Goal: Information Seeking & Learning: Learn about a topic

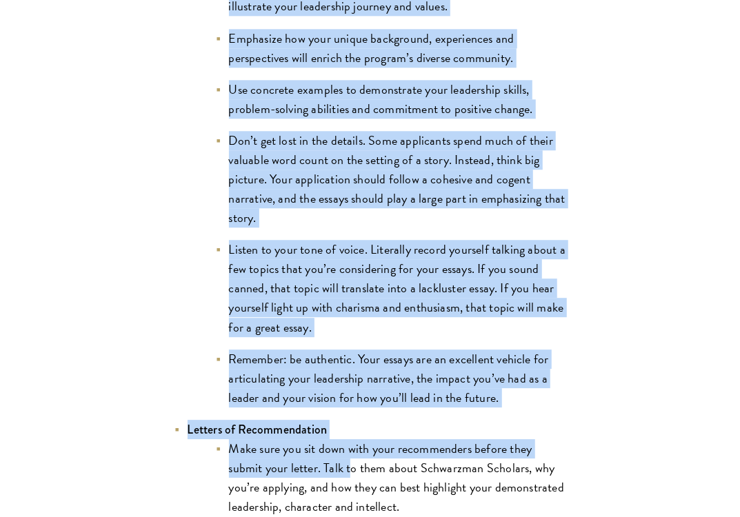
scroll to position [1501, 0]
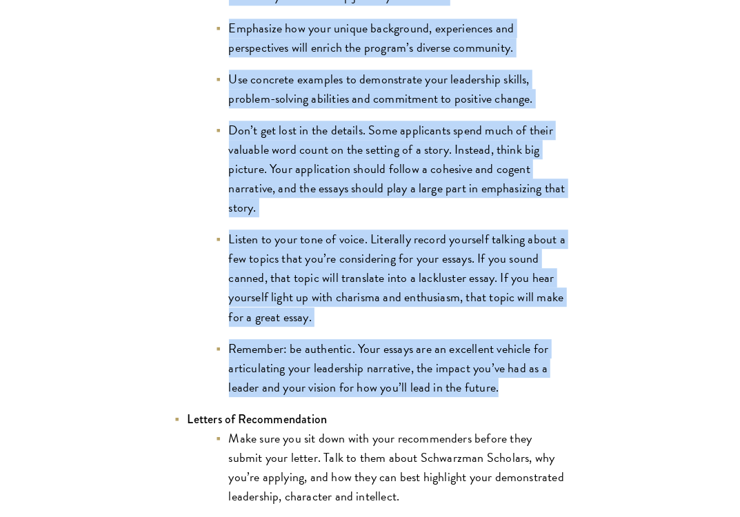
drag, startPoint x: 188, startPoint y: 150, endPoint x: 557, endPoint y: 363, distance: 426.2
click at [557, 363] on li "Essays (Leadership, Statement of Purpose) Craft a compelling narrative by shari…" at bounding box center [370, 173] width 393 height 450
copy li "Essays (Leadership, Statement of Purpose) Craft a compelling narrative by shari…"
click at [453, 247] on li "Listen to your tone of voice. Literally record yourself talking about a few top…" at bounding box center [391, 278] width 352 height 97
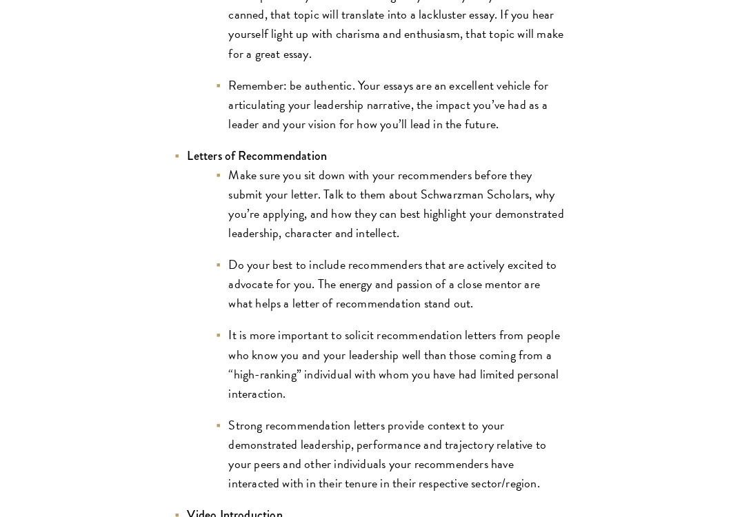
scroll to position [1869, 0]
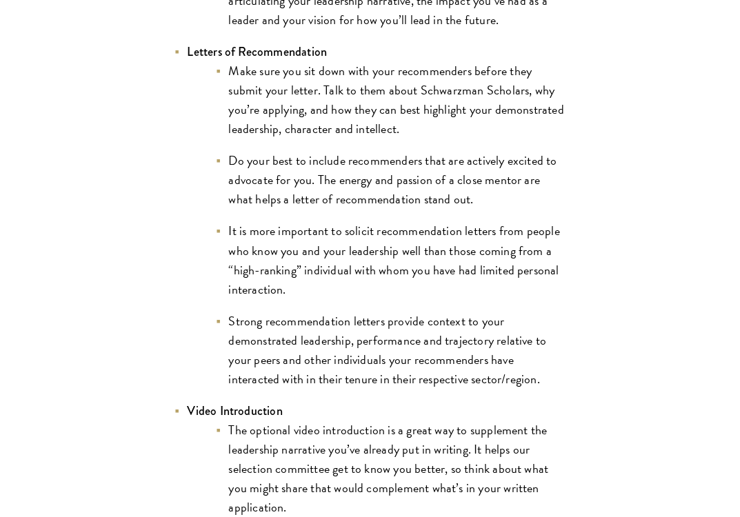
click at [408, 239] on li "It is more important to solicit recommendation letters from people who know you…" at bounding box center [391, 259] width 352 height 77
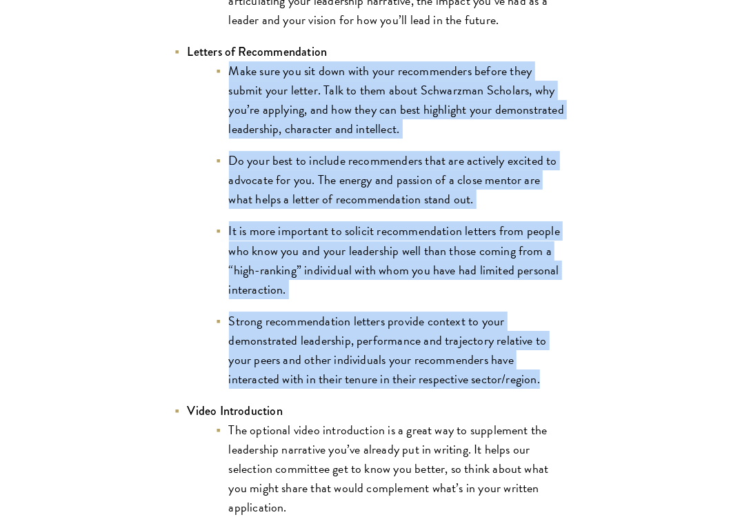
drag, startPoint x: 229, startPoint y: 48, endPoint x: 569, endPoint y: 356, distance: 458.7
copy ul "Make sure you sit down with your recommenders before they submit your letter. T…"
click at [404, 251] on li "It is more important to solicit recommendation letters from people who know you…" at bounding box center [391, 259] width 352 height 77
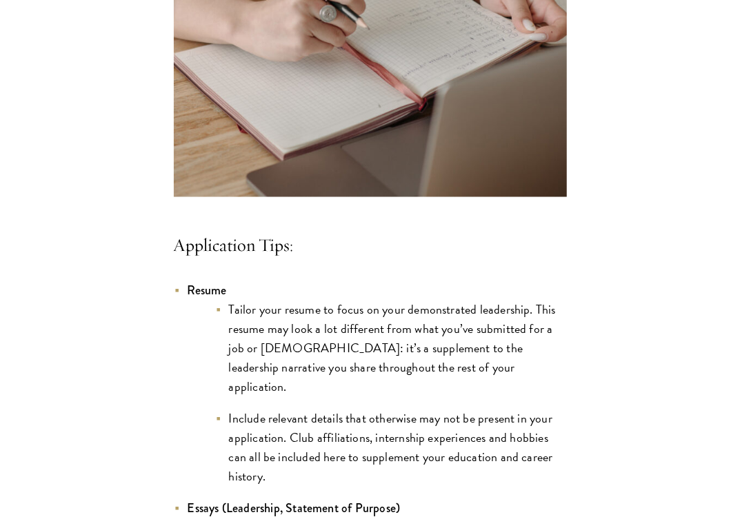
scroll to position [1041, 0]
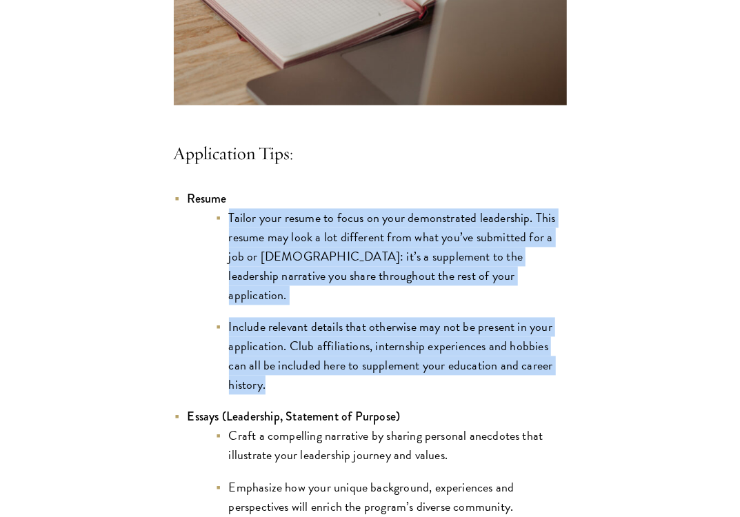
drag, startPoint x: 235, startPoint y: 217, endPoint x: 516, endPoint y: 359, distance: 315.3
click at [516, 359] on ul "Tailor your resume to focus on your demonstrated leadership. This resume may lo…" at bounding box center [377, 302] width 379 height 187
copy ul "Tailor your resume to focus on your demonstrated leadership. This resume may lo…"
click at [424, 318] on li "Include relevant details that otherwise may not be present in your application.…" at bounding box center [391, 356] width 352 height 77
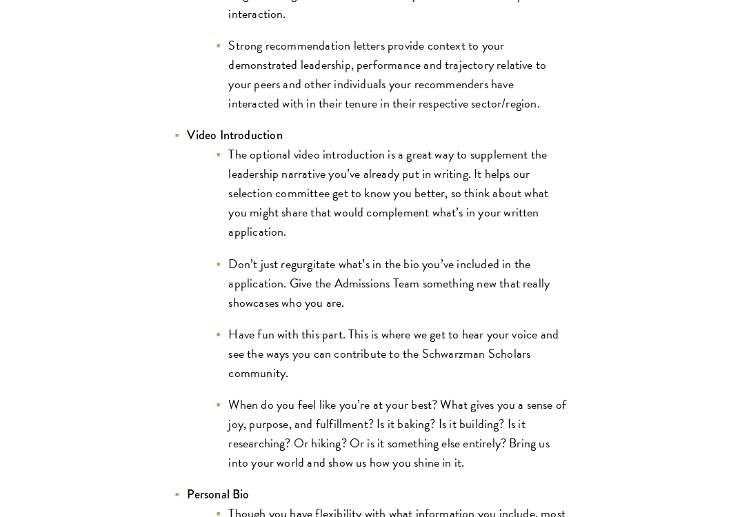
scroll to position [2237, 0]
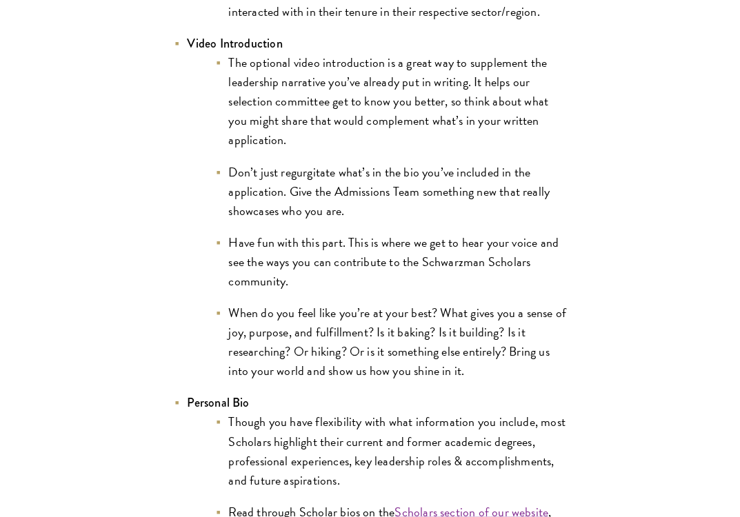
click at [272, 317] on li "When do you feel like you’re at your best? What gives you a sense of joy, purpo…" at bounding box center [391, 342] width 352 height 77
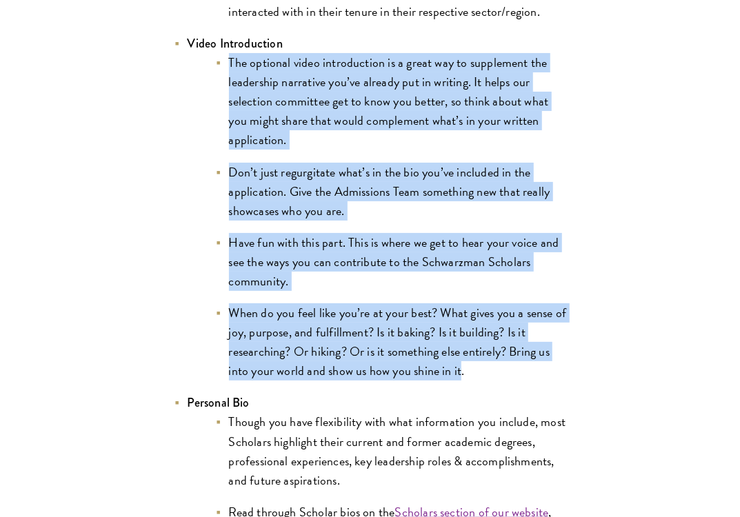
drag, startPoint x: 461, startPoint y: 350, endPoint x: 229, endPoint y: 46, distance: 383.0
click at [229, 53] on ul "The optional video introduction is a great way to supplement the leadership nar…" at bounding box center [377, 217] width 379 height 328
copy ul "The optional video introduction is a great way to supplement the leadership nar…"
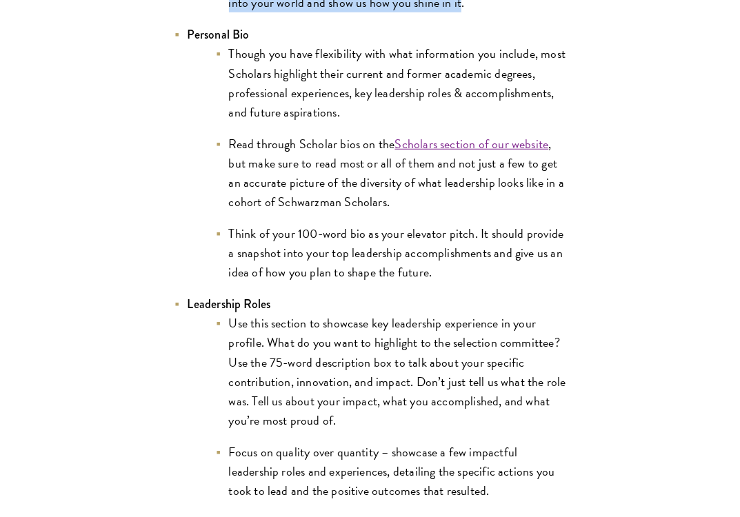
click at [301, 226] on li "Think of your 100-word bio as your elevator pitch. It should provide a snapshot…" at bounding box center [391, 253] width 352 height 58
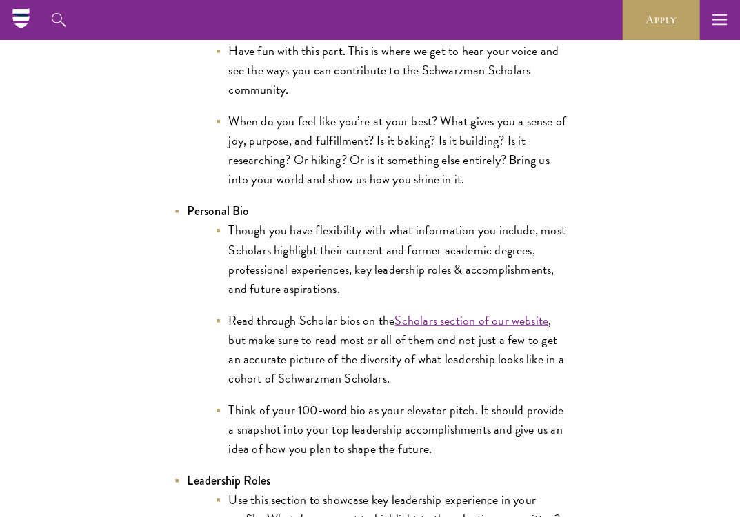
scroll to position [2421, 0]
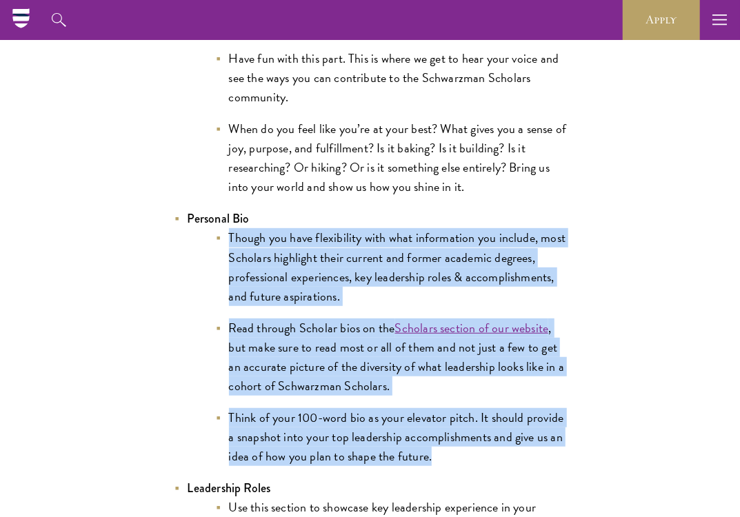
drag, startPoint x: 229, startPoint y: 218, endPoint x: 531, endPoint y: 432, distance: 369.6
click at [531, 432] on ul "Though you have flexibility with what information you include, most Scholars hi…" at bounding box center [377, 347] width 379 height 238
copy ul "Though you have flexibility with what information you include, most Scholars hi…"
click at [299, 279] on li "Though you have flexibility with what information you include, most Scholars hi…" at bounding box center [391, 266] width 352 height 77
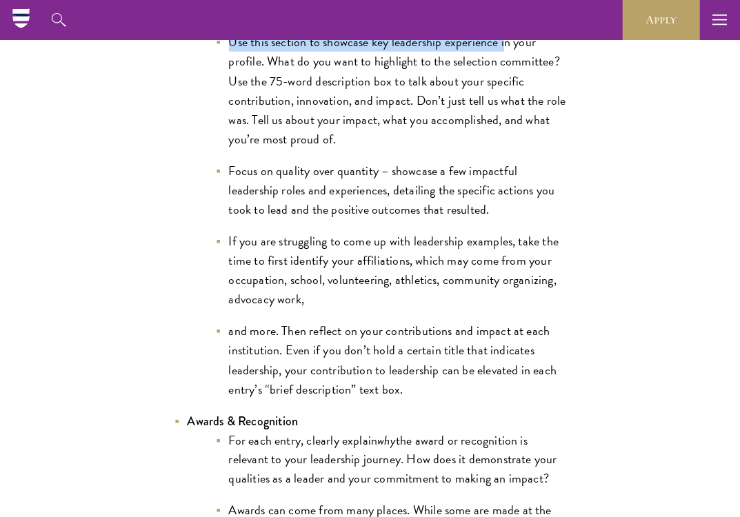
scroll to position [2876, 0]
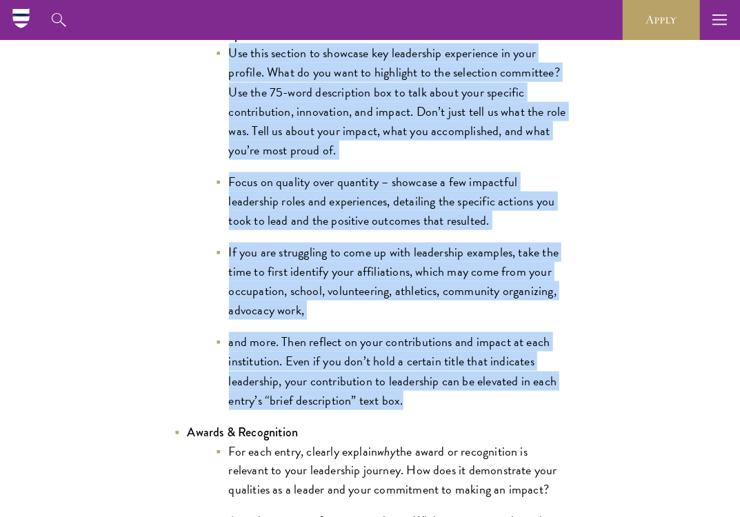
drag, startPoint x: 229, startPoint y: 115, endPoint x: 580, endPoint y: 374, distance: 436.0
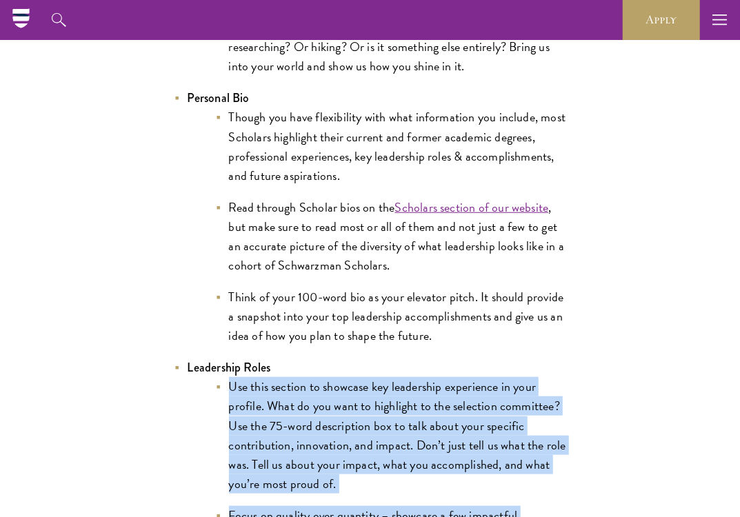
scroll to position [2507, 0]
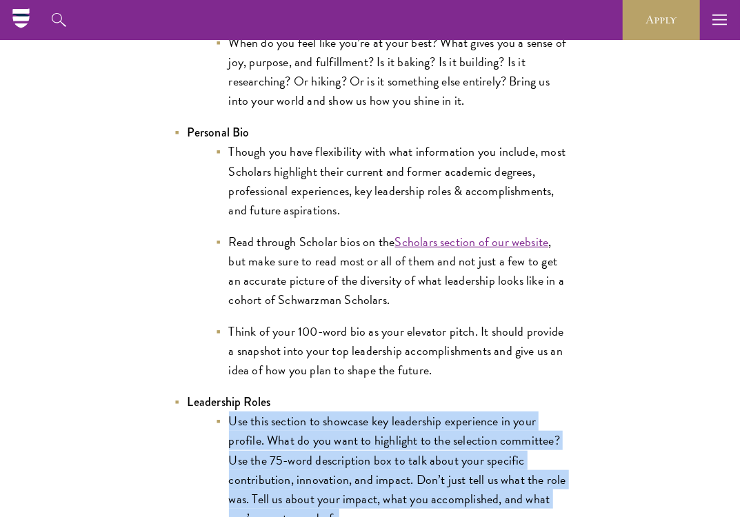
copy ul "Use this section to showcase key leadership experience in your profile. What do…"
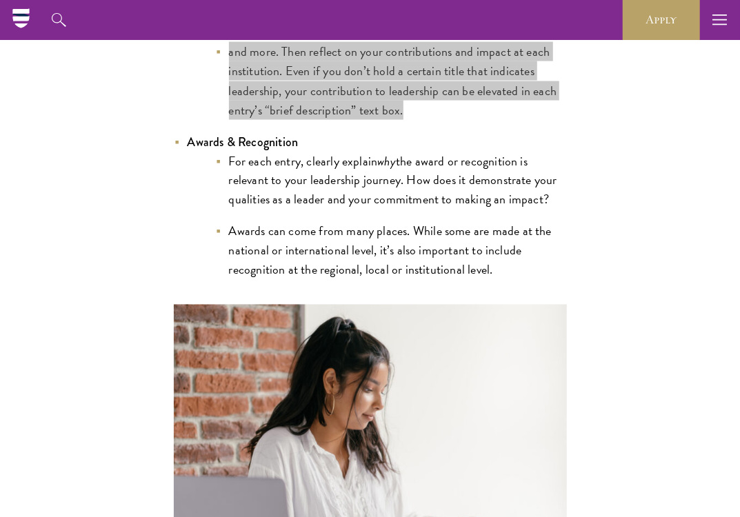
scroll to position [3151, 0]
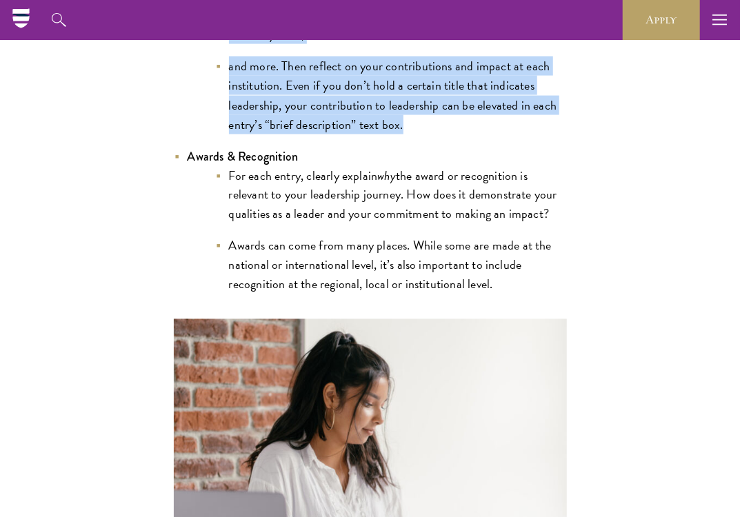
click at [308, 206] on ul "For each entry, clearly explain why the award or recognition is relevant to you…" at bounding box center [377, 230] width 379 height 128
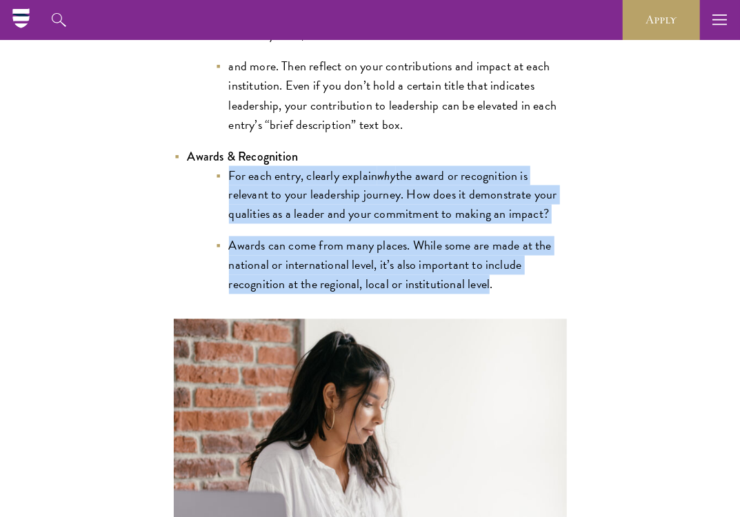
drag, startPoint x: 487, startPoint y: 266, endPoint x: 207, endPoint y: 155, distance: 301.6
click at [207, 166] on ul "For each entry, clearly explain why the award or recognition is relevant to you…" at bounding box center [377, 230] width 379 height 128
copy ul "For each entry, clearly explain why the award or recognition is relevant to you…"
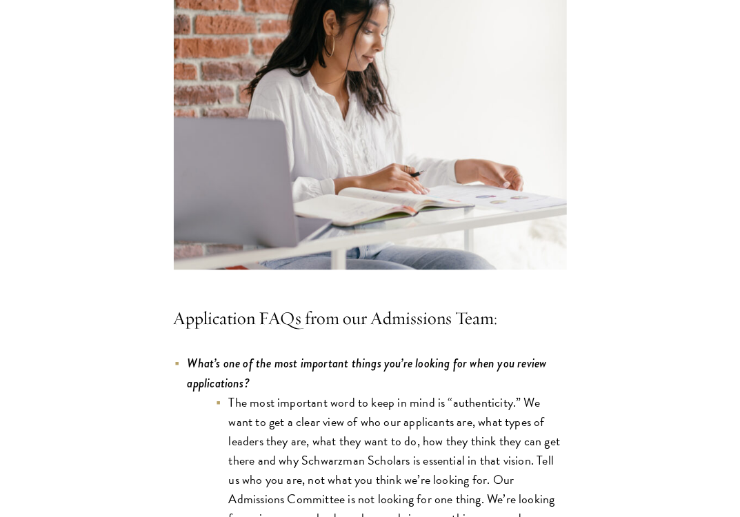
scroll to position [3795, 0]
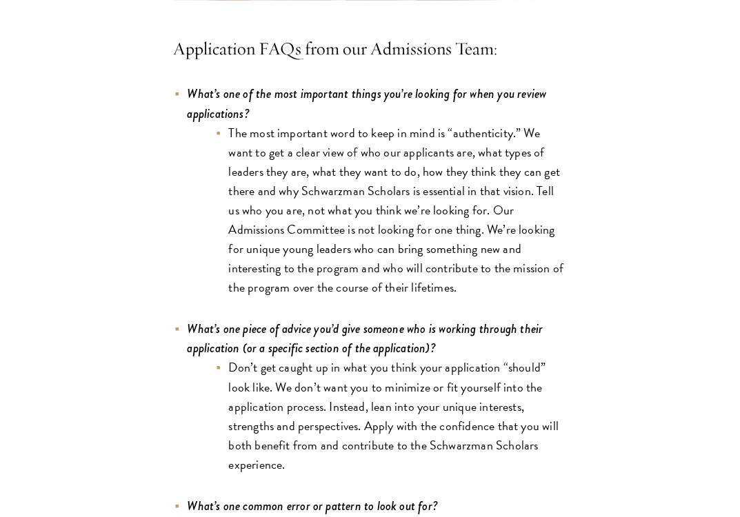
click at [373, 98] on li "What’s one of the most important things you’re looking for when you review appl…" at bounding box center [370, 190] width 393 height 213
click at [425, 155] on li "The most important word to keep in mind is “authenticity.” We want to get a cle…" at bounding box center [391, 210] width 352 height 175
click at [296, 135] on li "The most important word to keep in mind is “authenticity.” We want to get a cle…" at bounding box center [391, 210] width 352 height 175
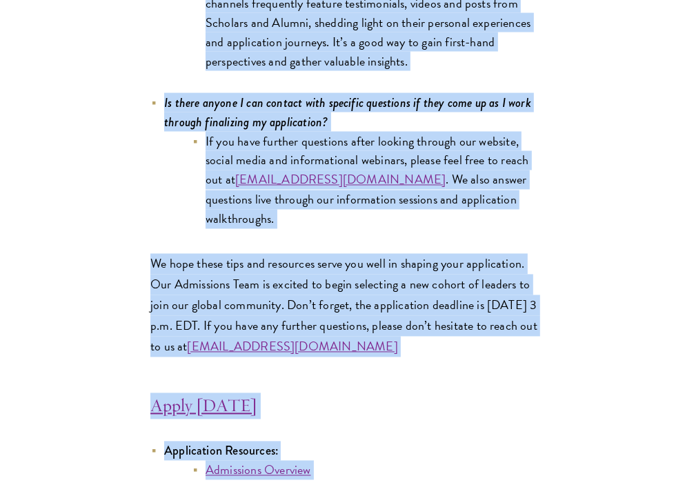
scroll to position [6896, 0]
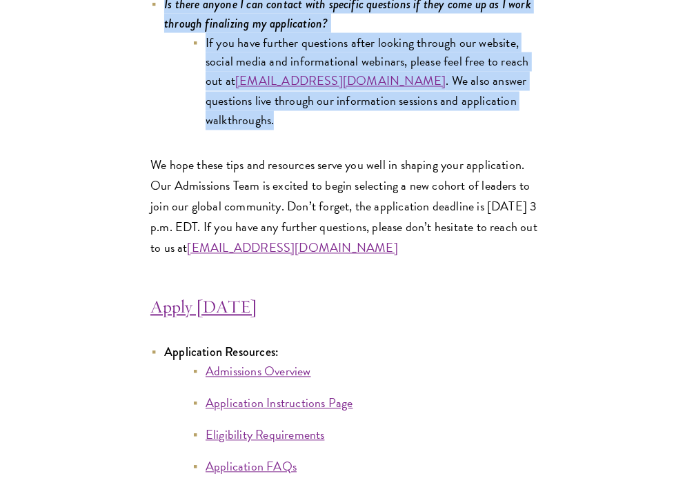
drag, startPoint x: 166, startPoint y: 163, endPoint x: 293, endPoint y: 43, distance: 174.7
copy div "What’s one of the most important things you’re looking for when you review appl…"
click at [326, 35] on li "If you have further questions after looking through our website, social media a…" at bounding box center [368, 81] width 352 height 97
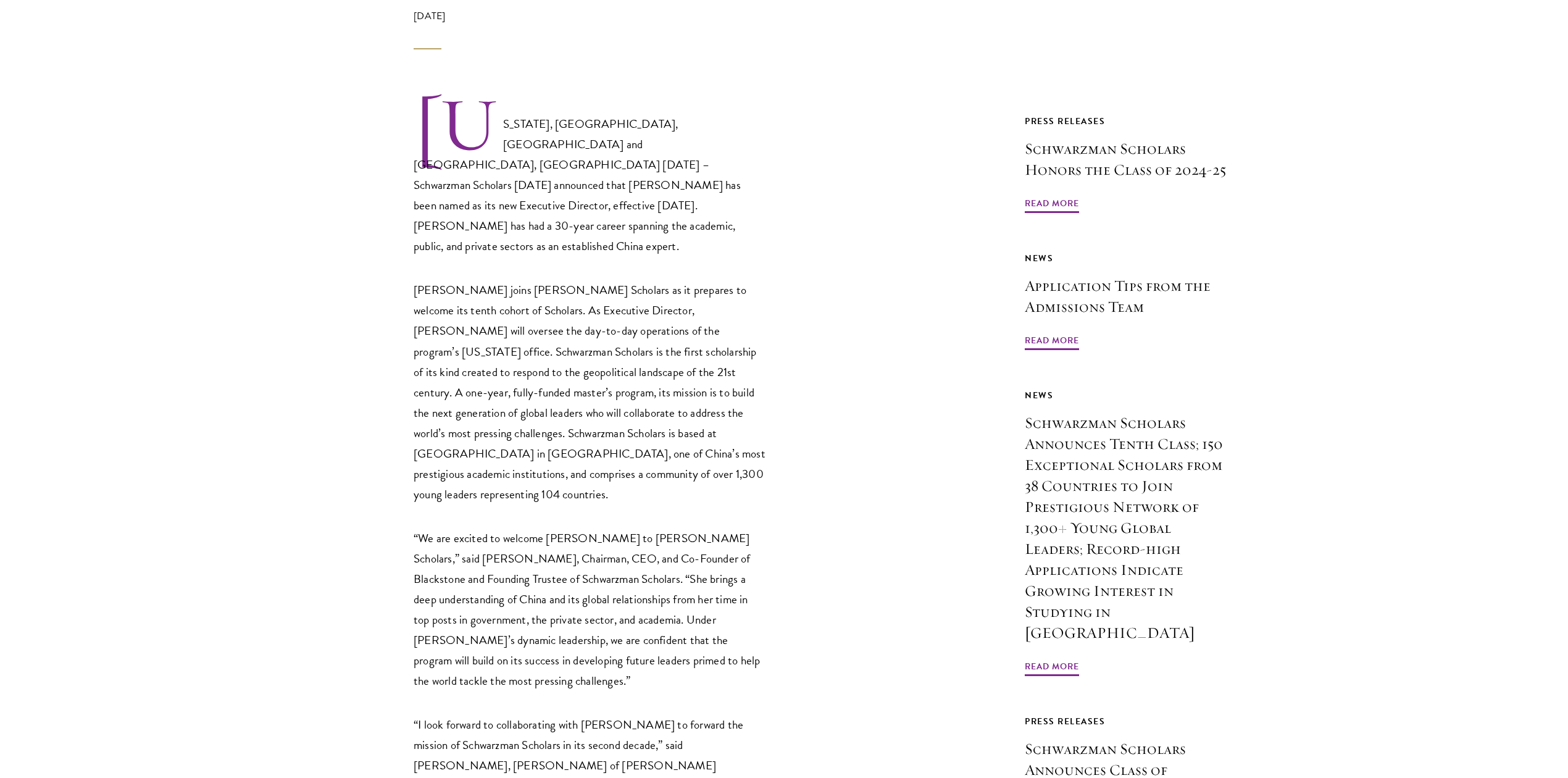
scroll to position [494, 0]
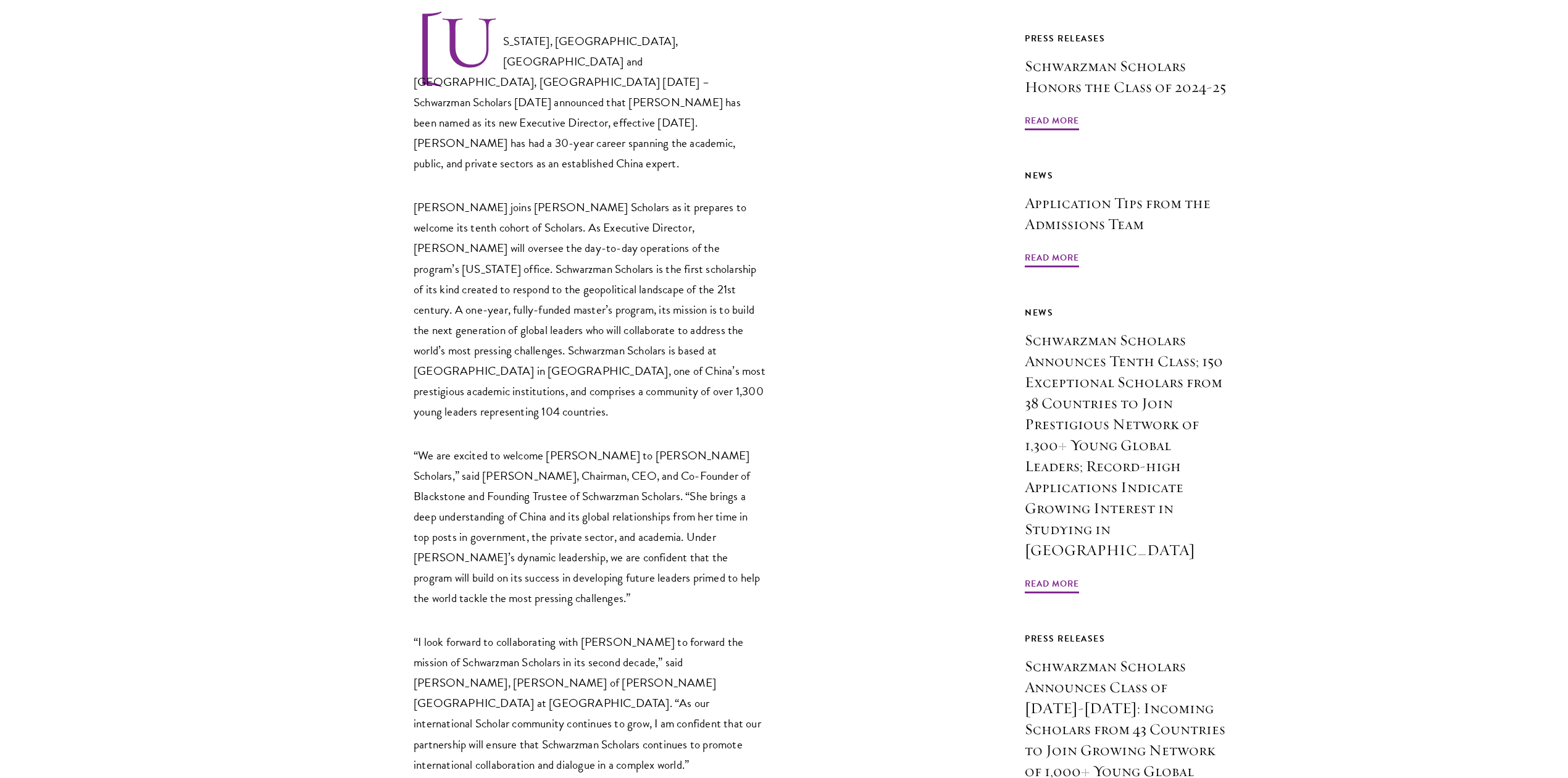
click at [260, 409] on article "Share Press Releases Schwarzman Scholars Names Amy Celico as New Executive Dire…" at bounding box center [784, 746] width 1568 height 2037
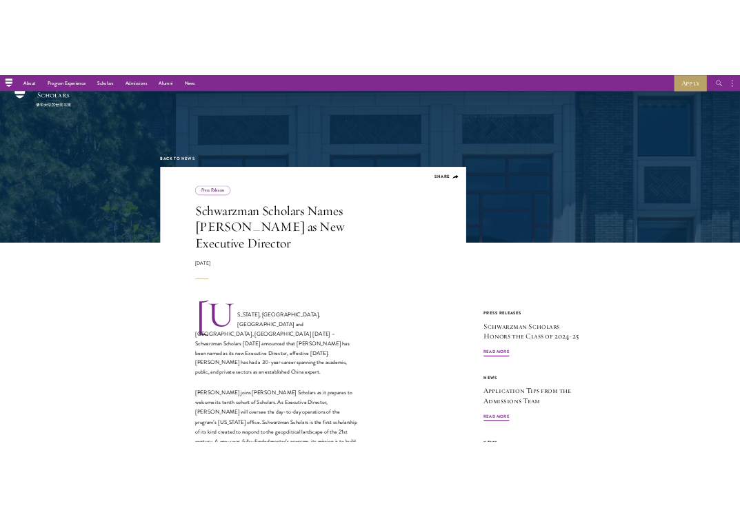
scroll to position [0, 0]
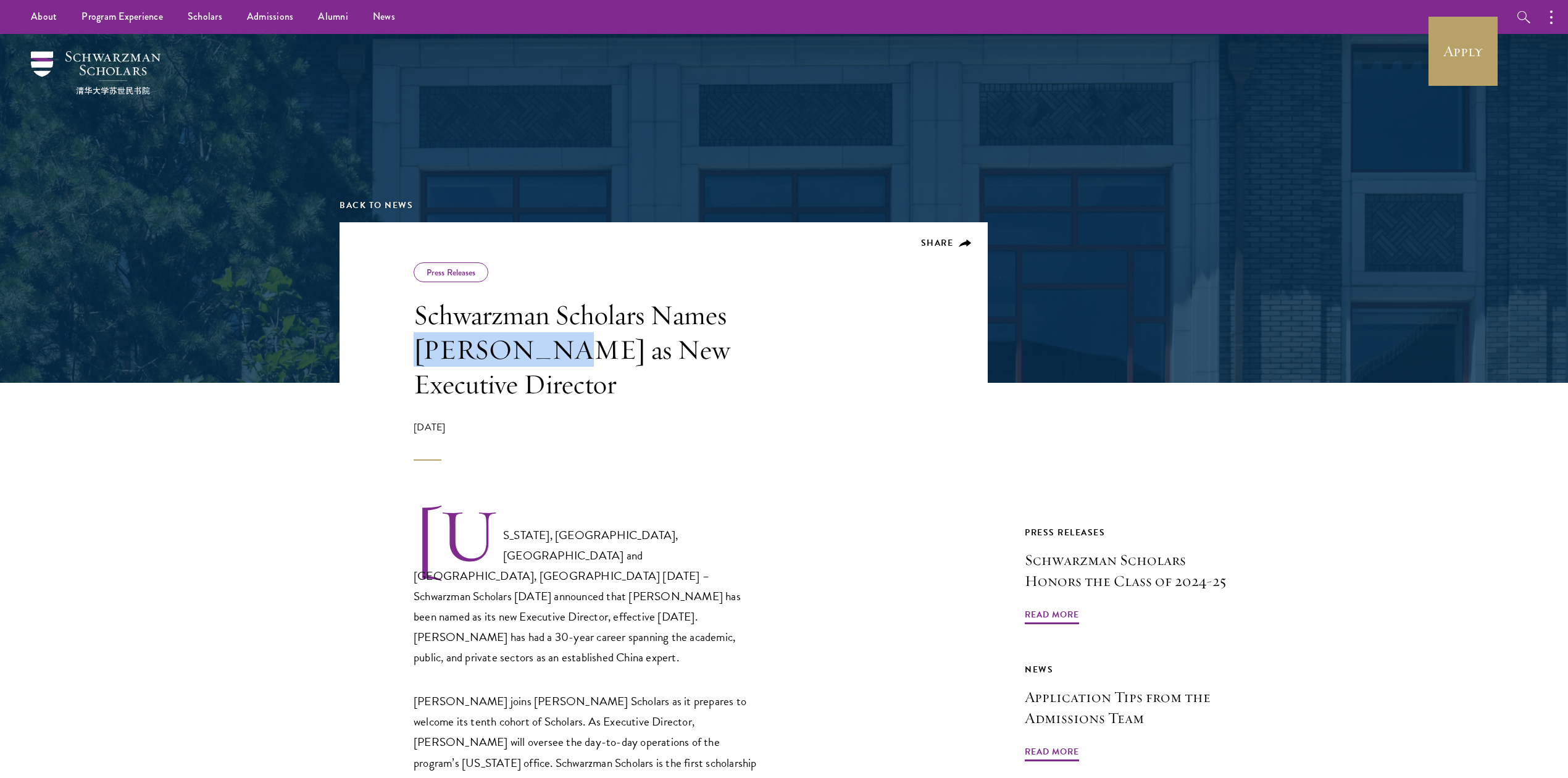
drag, startPoint x: 418, startPoint y: 351, endPoint x: 541, endPoint y: 355, distance: 123.1
click at [541, 355] on h1 "Schwarzman Scholars Names Amy Celico as New Executive Director" at bounding box center [589, 350] width 352 height 104
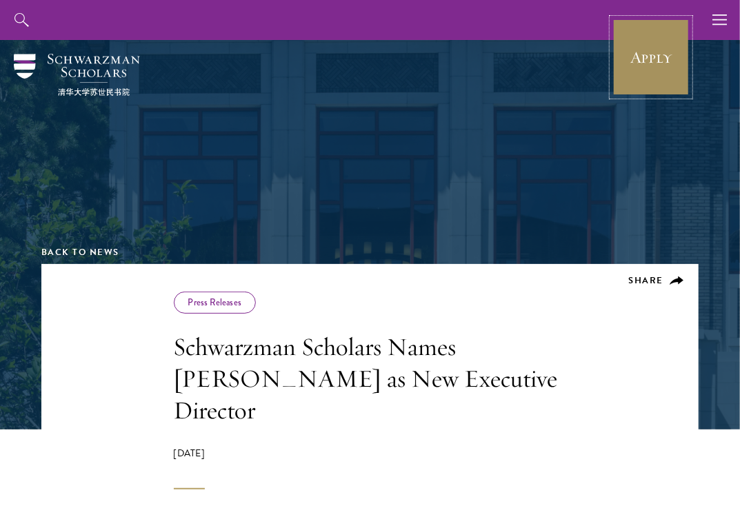
click at [624, 44] on link "Apply" at bounding box center [651, 57] width 77 height 77
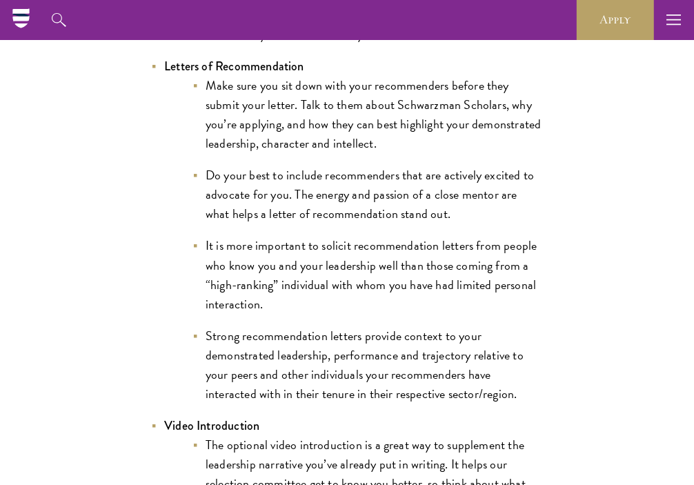
scroll to position [1811, 0]
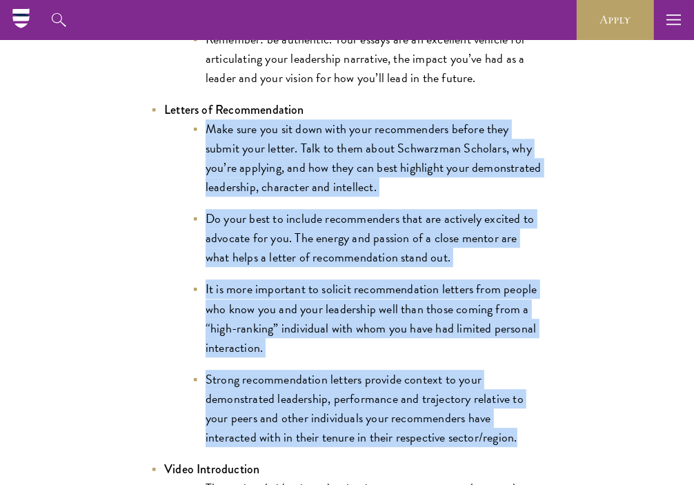
drag, startPoint x: 207, startPoint y: 109, endPoint x: 549, endPoint y: 421, distance: 463.0
copy ul "Make sure you sit down with your recommenders before they submit your letter. T…"
click at [336, 164] on li "Make sure you sit down with your recommenders before they submit your letter. T…" at bounding box center [368, 157] width 352 height 77
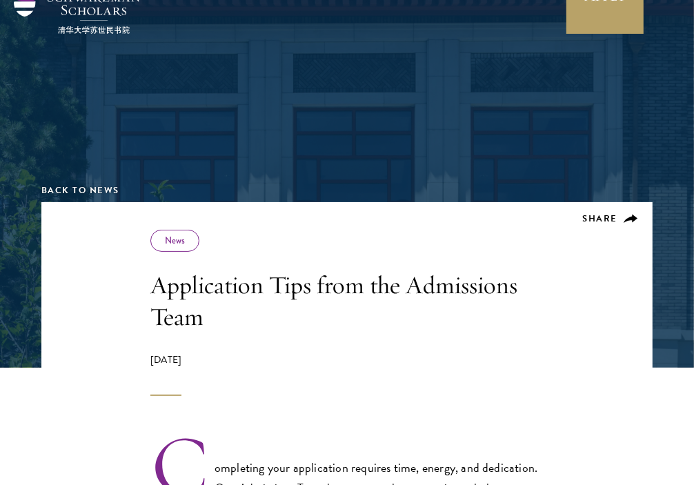
scroll to position [0, 0]
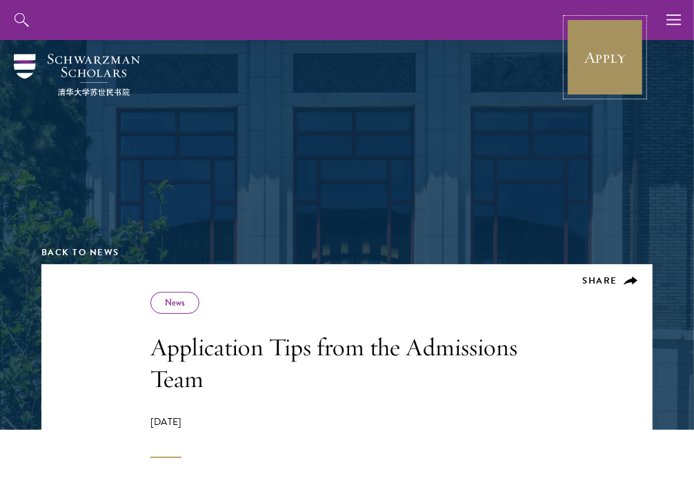
click at [555, 42] on link "Apply" at bounding box center [604, 57] width 77 height 77
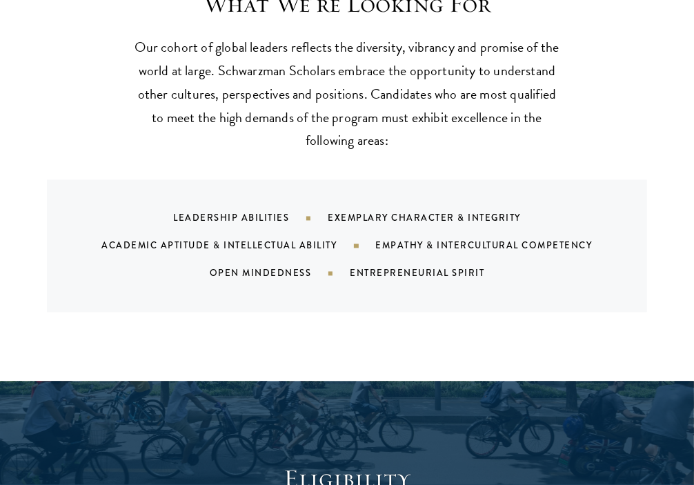
scroll to position [1315, 0]
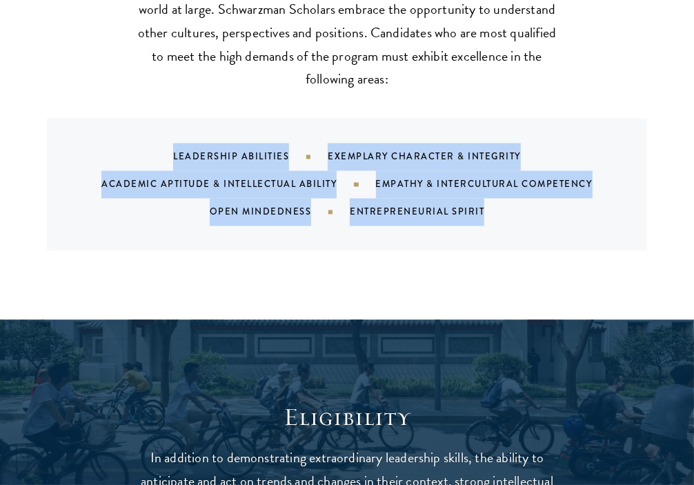
drag, startPoint x: 515, startPoint y: 210, endPoint x: 122, endPoint y: 164, distance: 396.0
click at [122, 164] on div "Leadership Abilities Exemplary Character & Integrity Academic Aptitude & Intell…" at bounding box center [364, 185] width 567 height 83
copy div "Leadership Abilities Exemplary Character & Integrity Academic Aptitude & Intell…"
click at [414, 226] on div "Leadership Abilities Exemplary Character & Integrity Academic Aptitude & Intell…" at bounding box center [364, 185] width 567 height 83
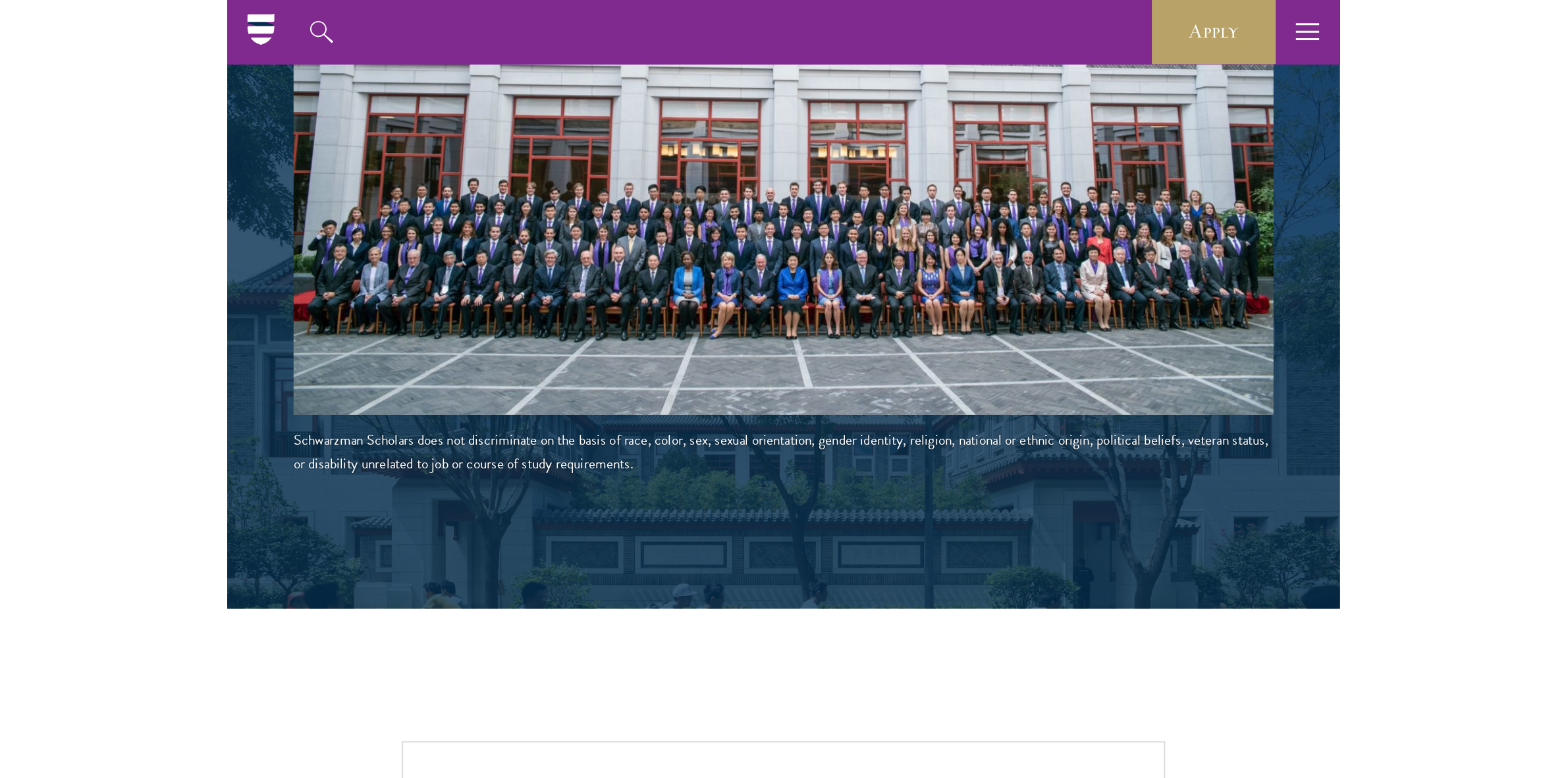
scroll to position [2157, 0]
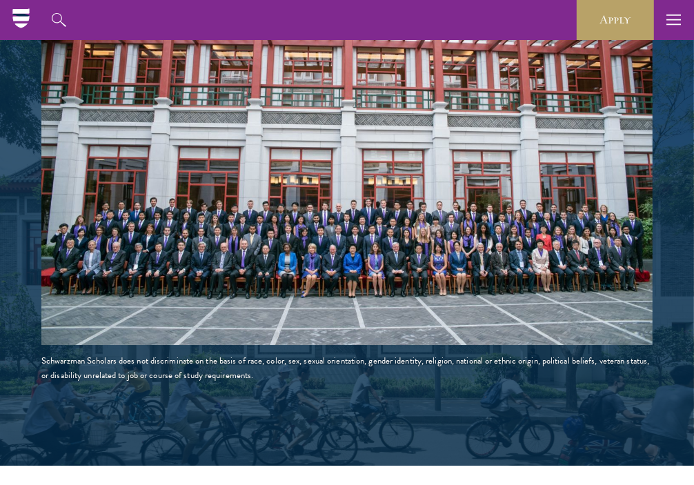
click at [319, 237] on img at bounding box center [346, 192] width 611 height 306
drag, startPoint x: 319, startPoint y: 239, endPoint x: 271, endPoint y: 238, distance: 47.6
click at [271, 238] on img at bounding box center [346, 192] width 611 height 306
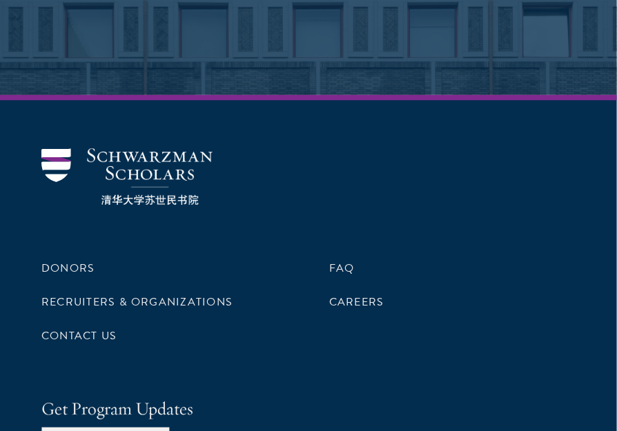
scroll to position [8013, 0]
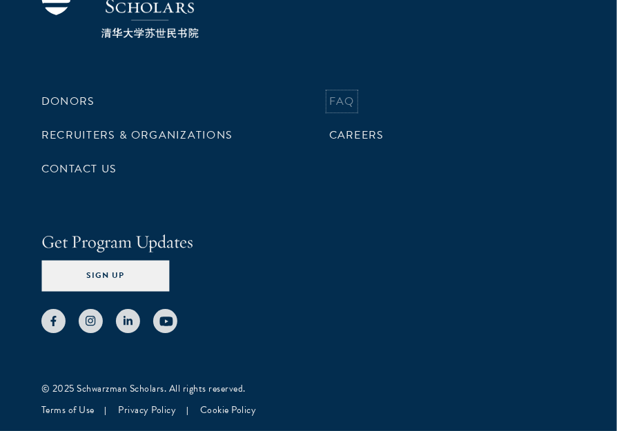
click at [342, 102] on link "FAQ" at bounding box center [342, 101] width 26 height 17
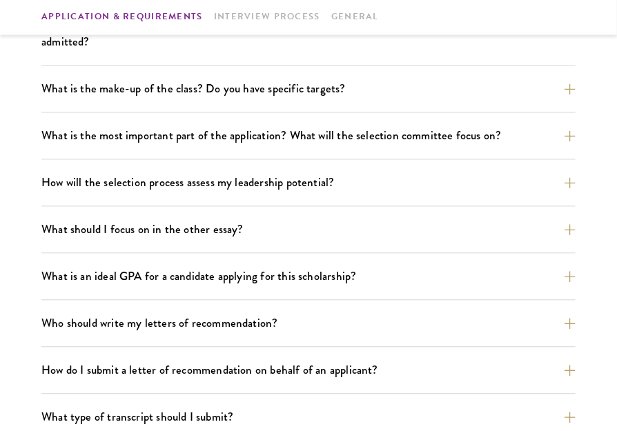
scroll to position [716, 0]
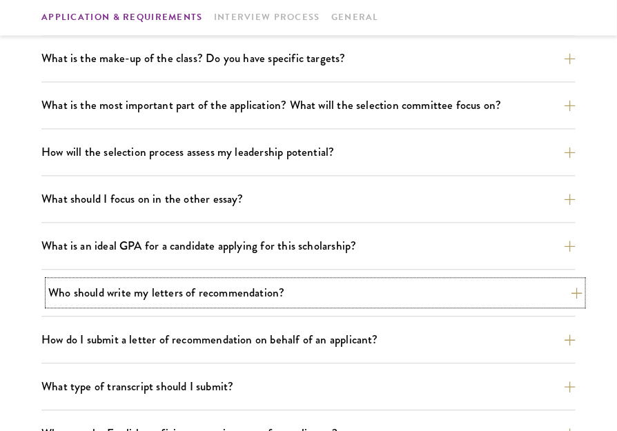
click at [232, 283] on button "Who should write my letters of recommendation?" at bounding box center [315, 293] width 534 height 24
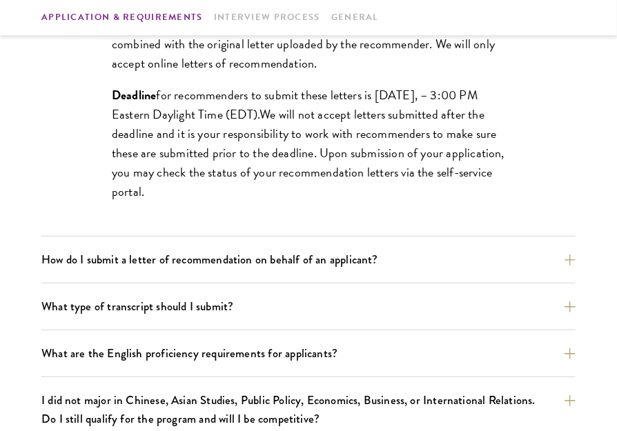
scroll to position [1387, 0]
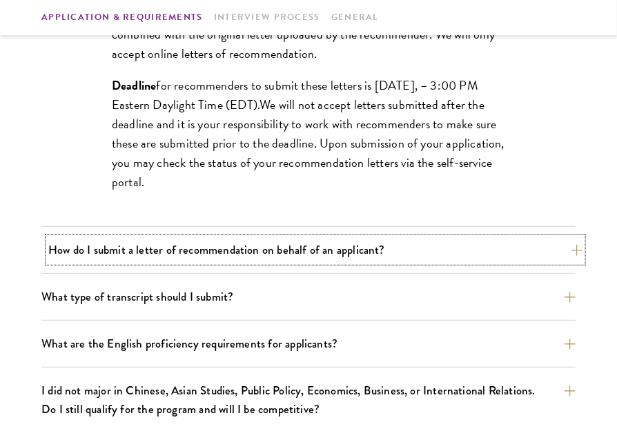
click at [301, 238] on button "How do I submit a letter of recommendation on behalf of an applicant?" at bounding box center [315, 250] width 534 height 24
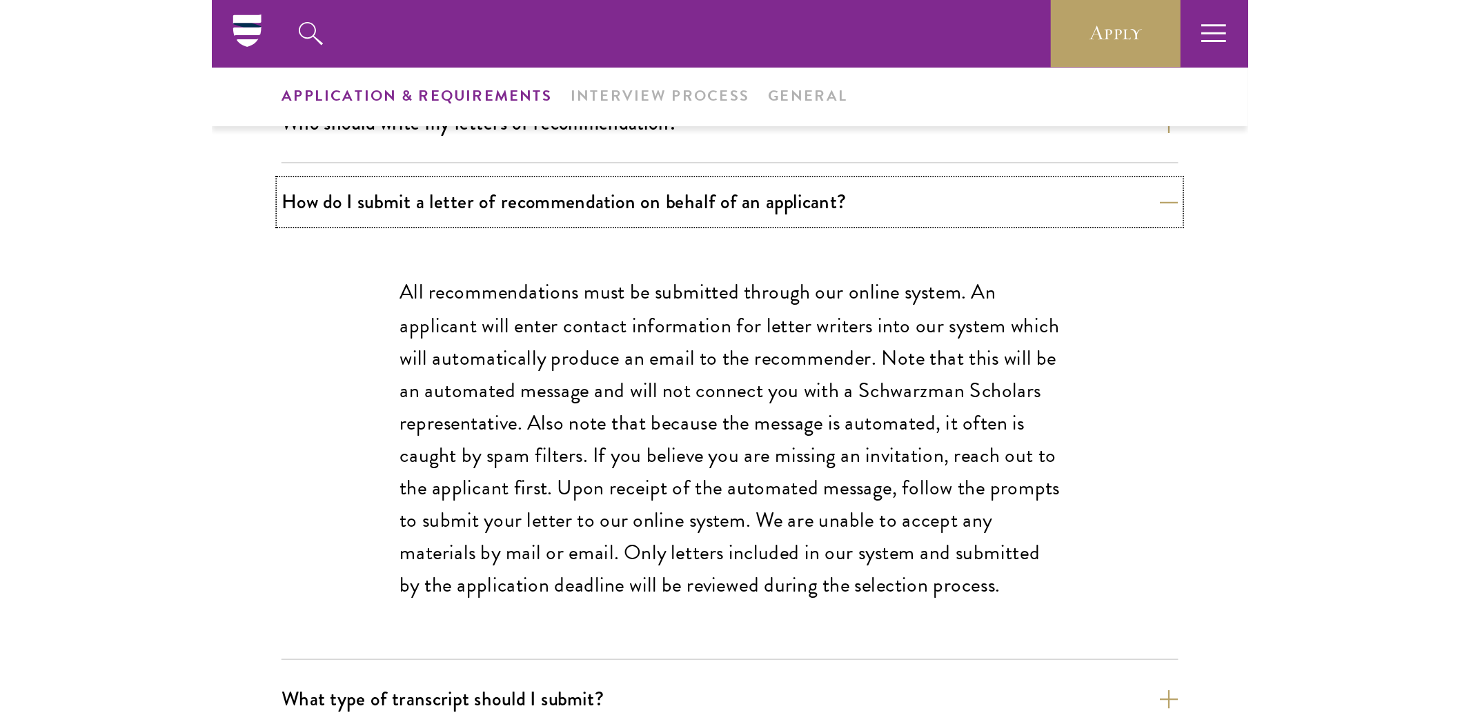
scroll to position [927, 0]
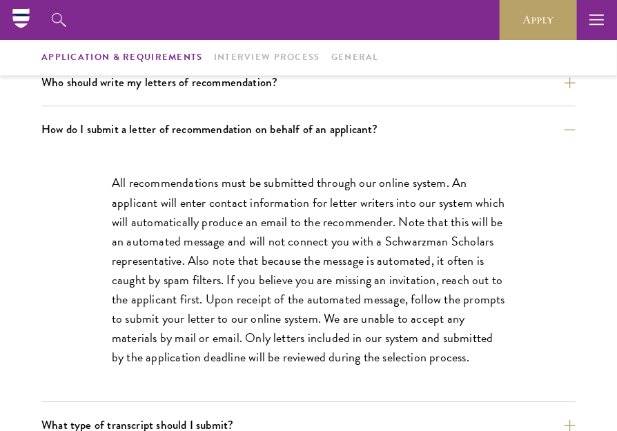
click at [173, 246] on p "All recommendations must be submitted through our online system. An applicant w…" at bounding box center [308, 270] width 393 height 194
click at [161, 193] on p "All recommendations must be submitted through our online system. An applicant w…" at bounding box center [308, 270] width 393 height 194
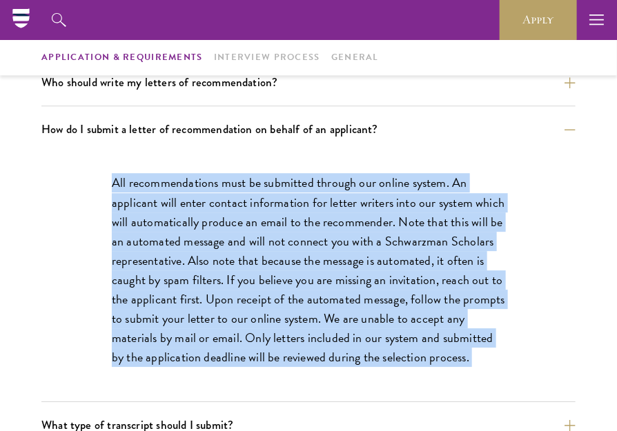
click at [161, 193] on p "All recommendations must be submitted through our online system. An applicant w…" at bounding box center [308, 270] width 393 height 194
copy div "All recommendations must be submitted through our online system. An applicant w…"
drag, startPoint x: 279, startPoint y: 280, endPoint x: 271, endPoint y: 232, distance: 48.3
click at [279, 279] on p "All recommendations must be submitted through our online system. An applicant w…" at bounding box center [308, 270] width 393 height 194
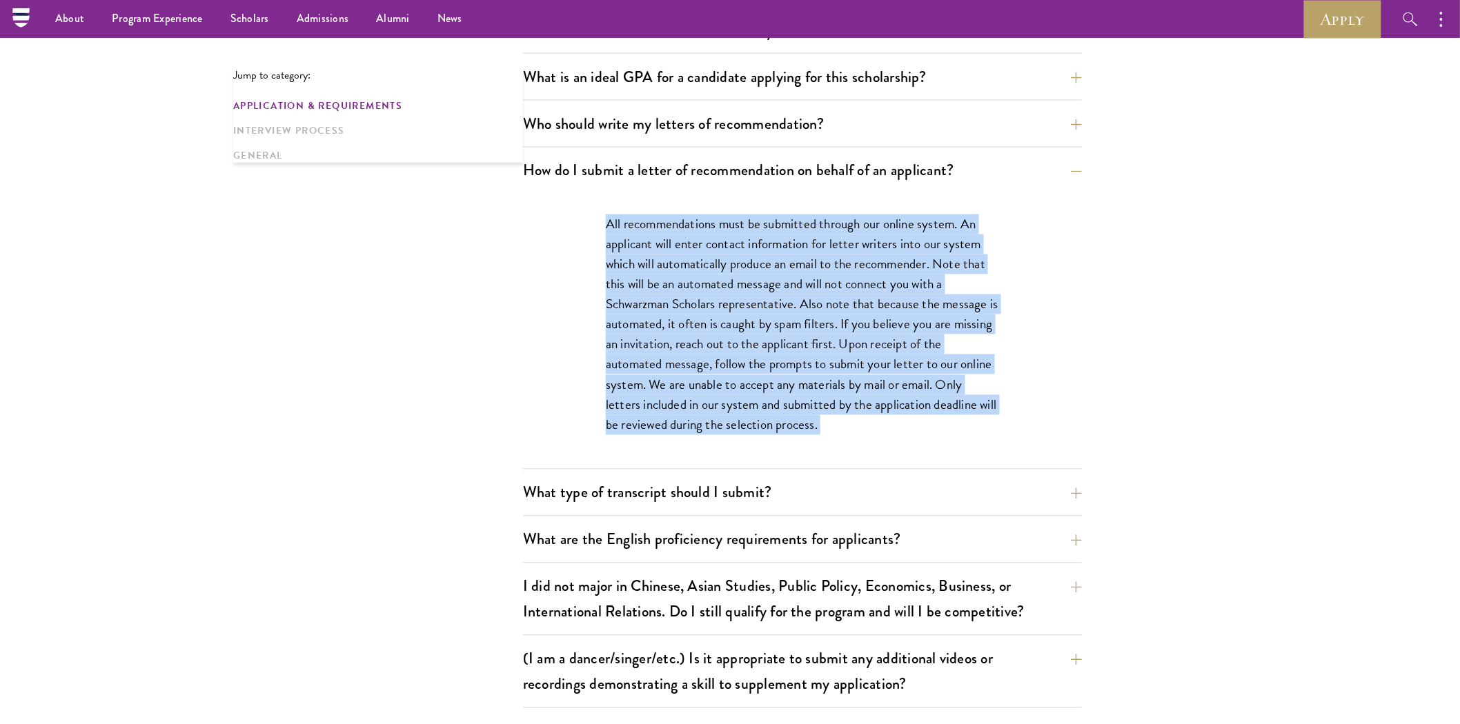
click at [375, 431] on div "Jump to category: Application & Requirements Interview Process General Applicat…" at bounding box center [729, 699] width 993 height 2434
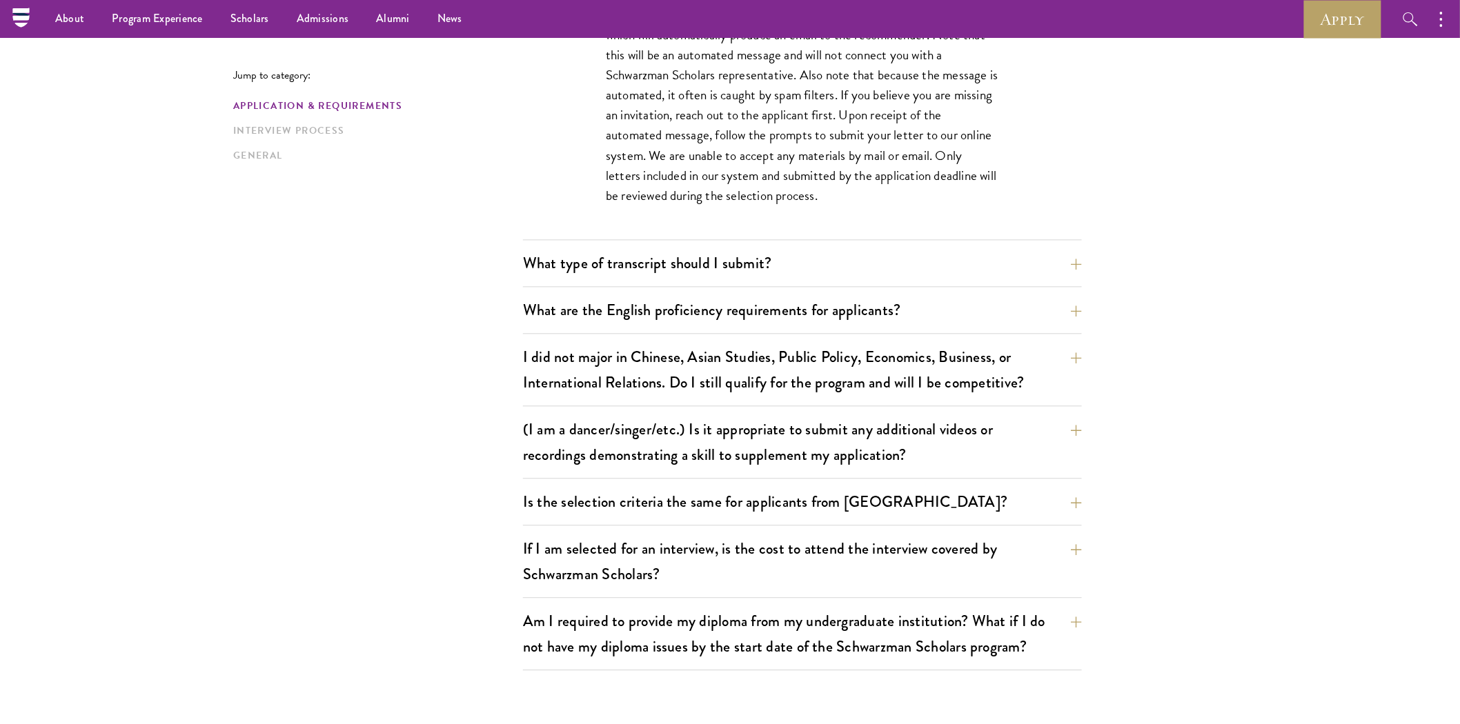
scroll to position [1080, 0]
